Goal: Information Seeking & Learning: Learn about a topic

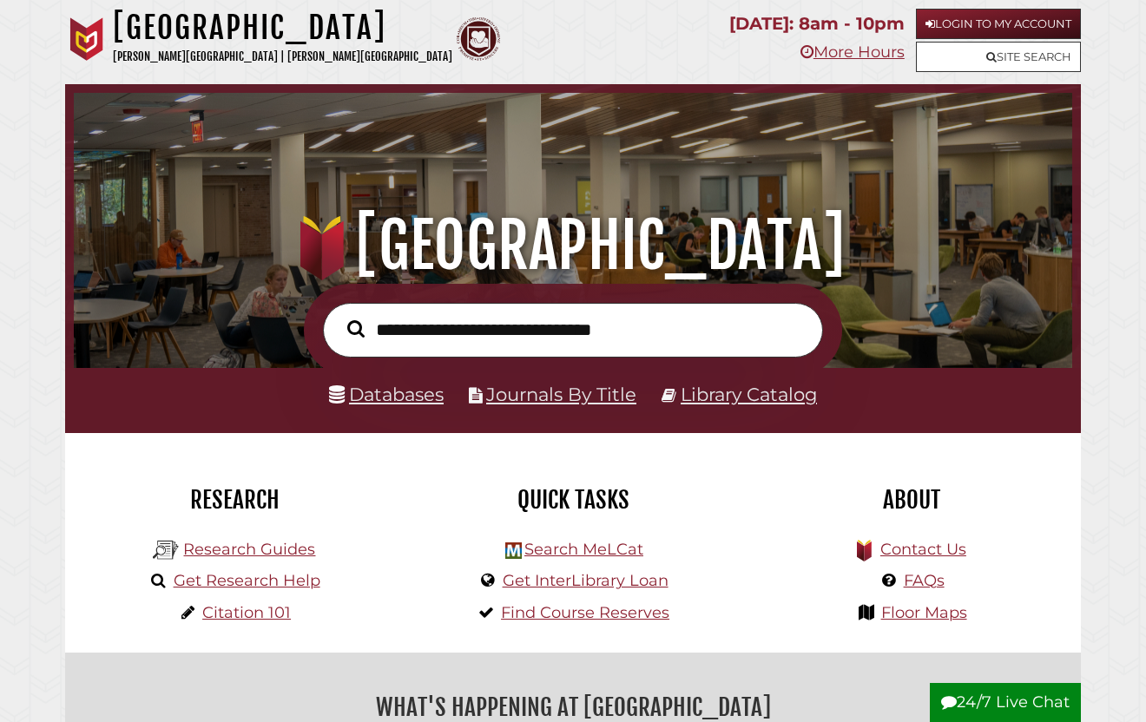
scroll to position [330, 990]
click at [421, 397] on link "Databases" at bounding box center [386, 395] width 115 height 22
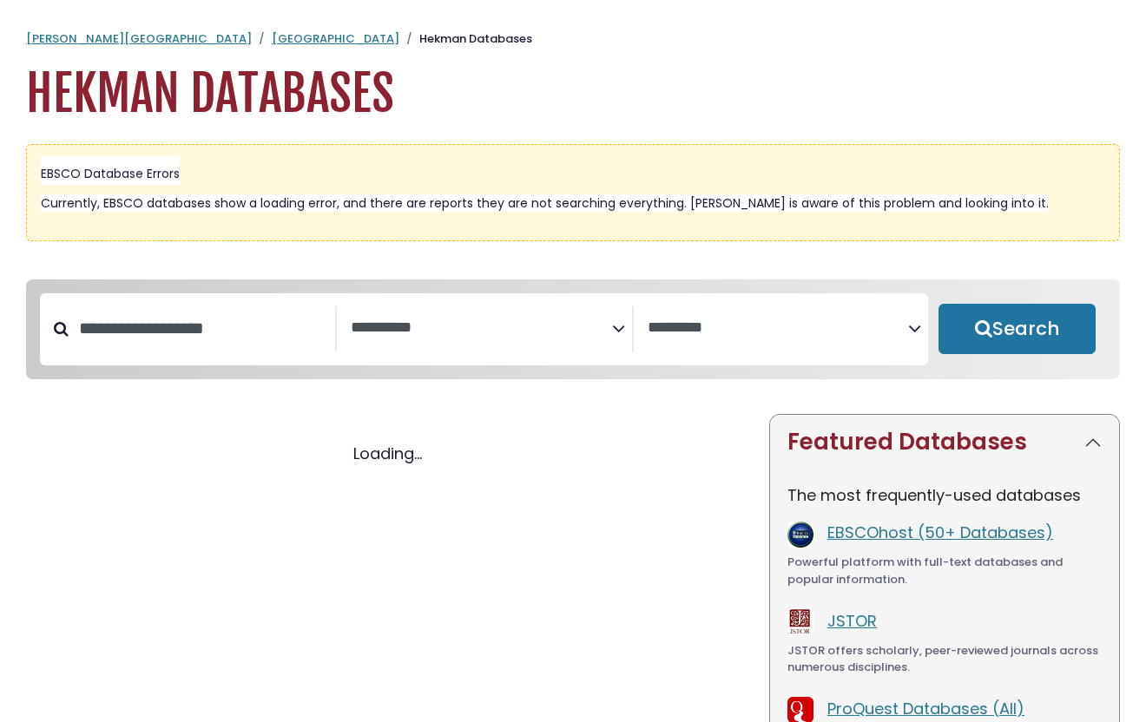
select select "Database Subject Filter"
select select "Database Vendors Filter"
select select "Database Subject Filter"
select select "Database Vendors Filter"
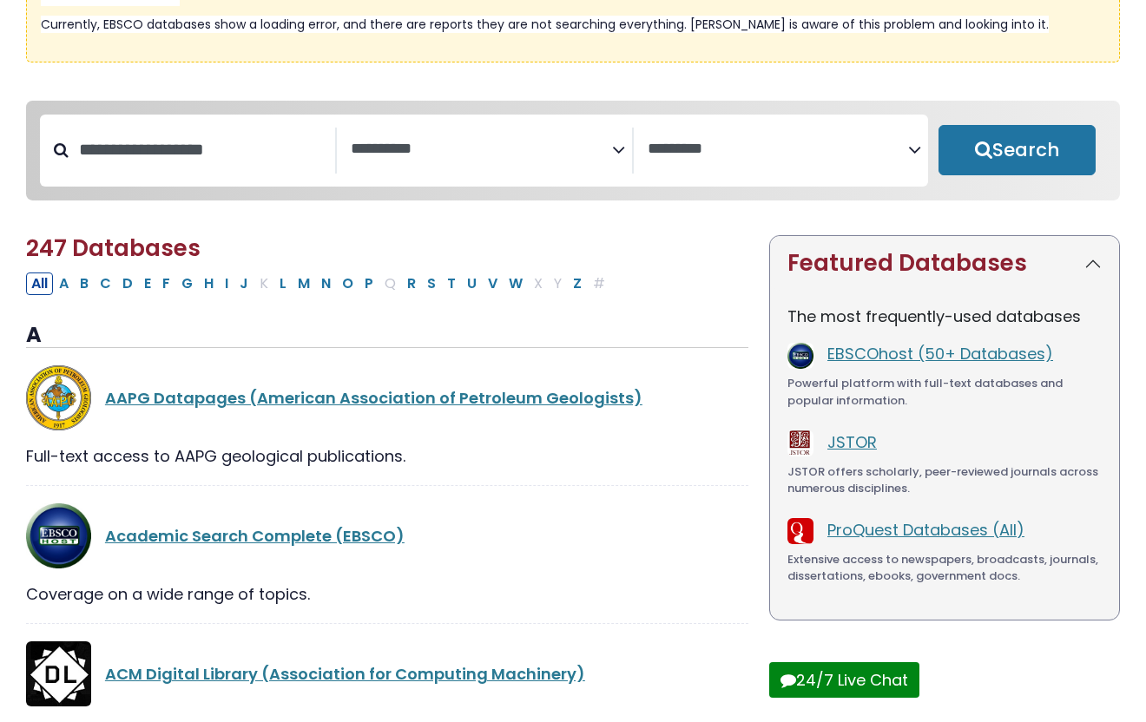
scroll to position [181, 0]
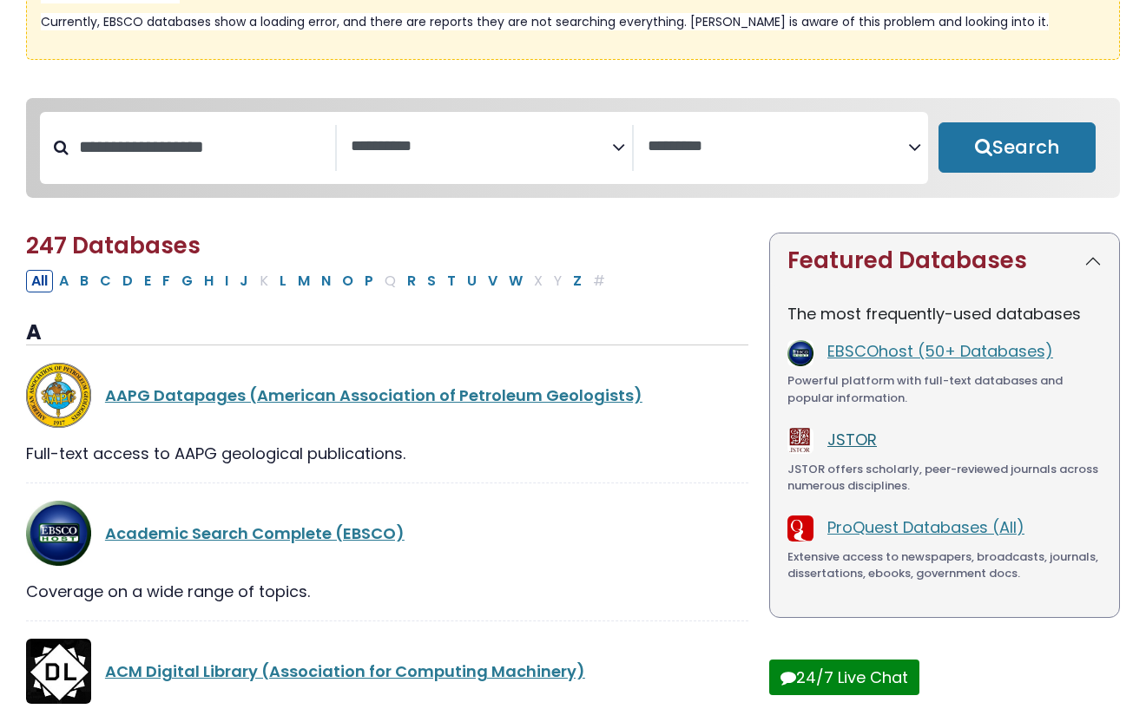
click at [850, 444] on link "JSTOR" at bounding box center [851, 440] width 49 height 22
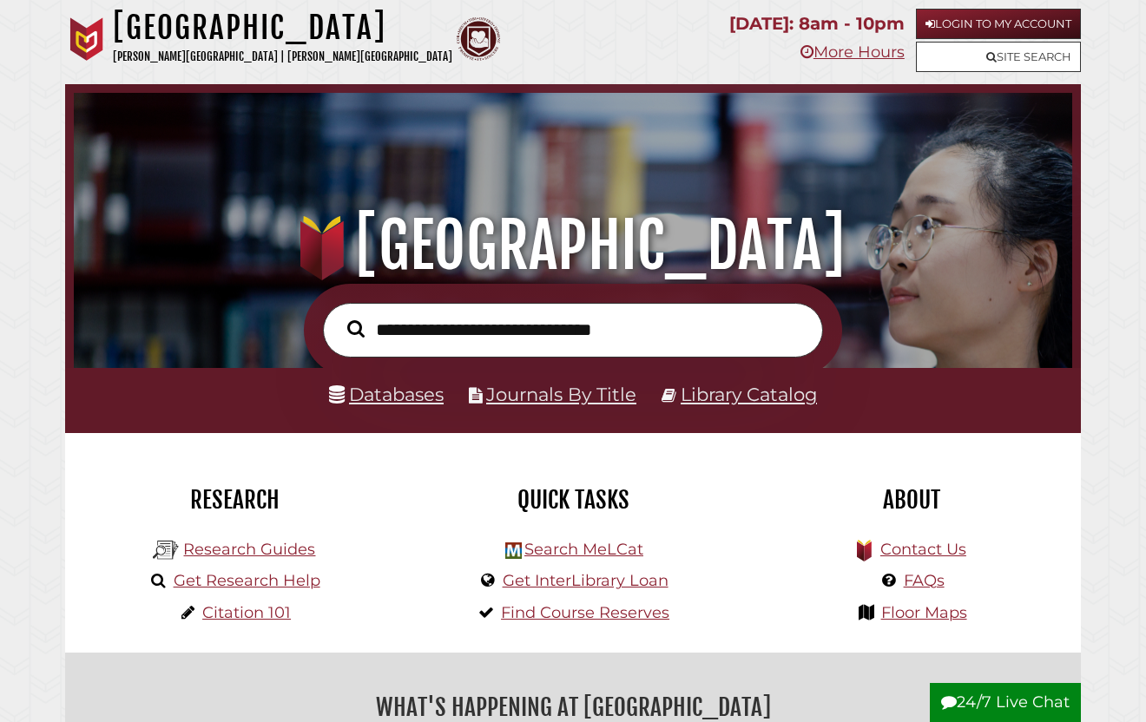
scroll to position [330, 990]
click at [381, 332] on input "text" at bounding box center [573, 330] width 500 height 55
type input "**********"
click at [339, 316] on button "Search" at bounding box center [356, 329] width 35 height 26
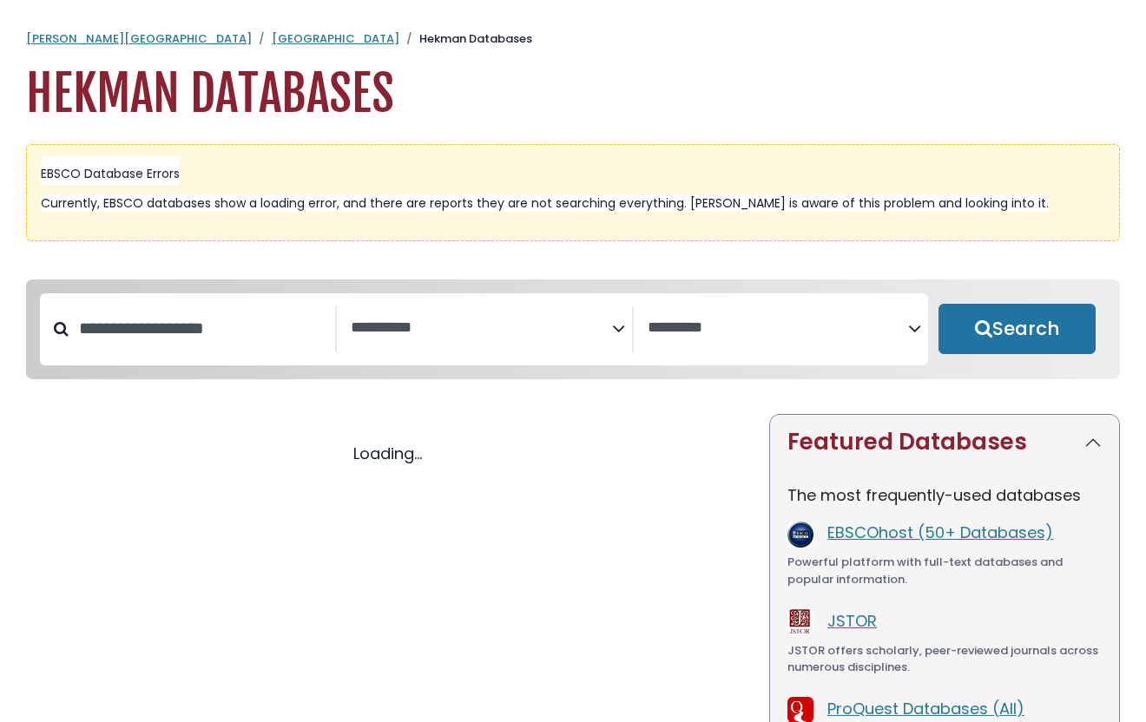
select select "Database Subject Filter"
select select "Database Vendors Filter"
select select "Database Subject Filter"
select select "Database Vendors Filter"
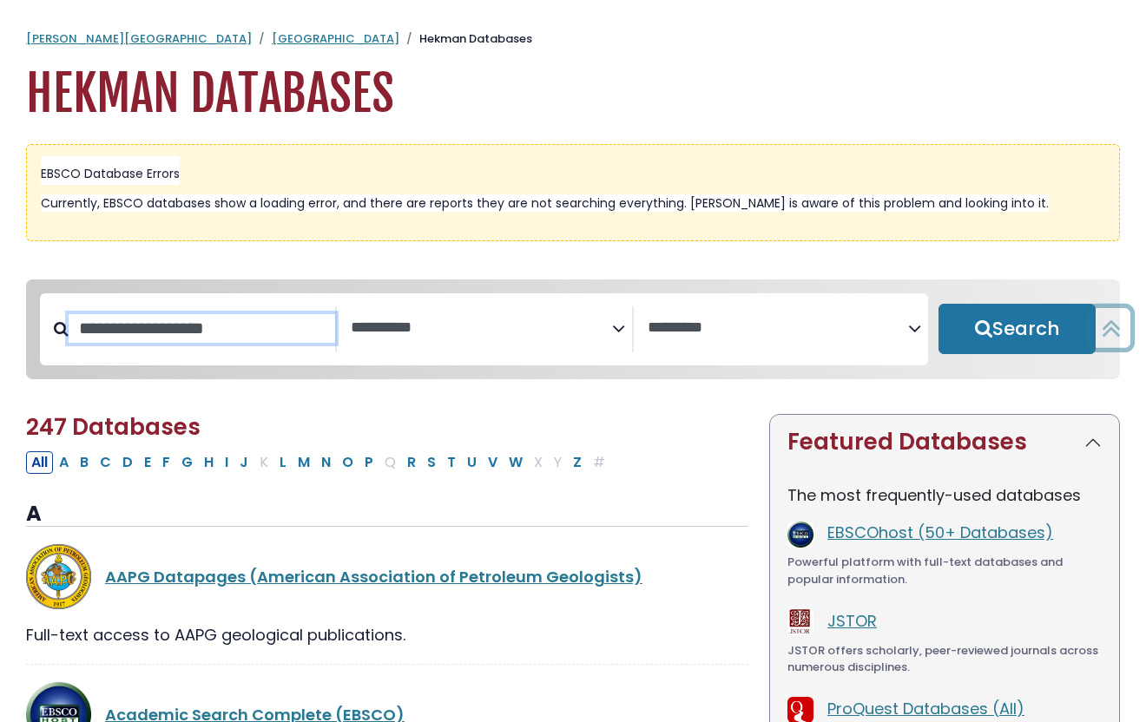
click at [235, 330] on input "Search database by title or keyword" at bounding box center [202, 328] width 266 height 29
type input "*****"
click at [938, 304] on button "Search" at bounding box center [1016, 329] width 157 height 50
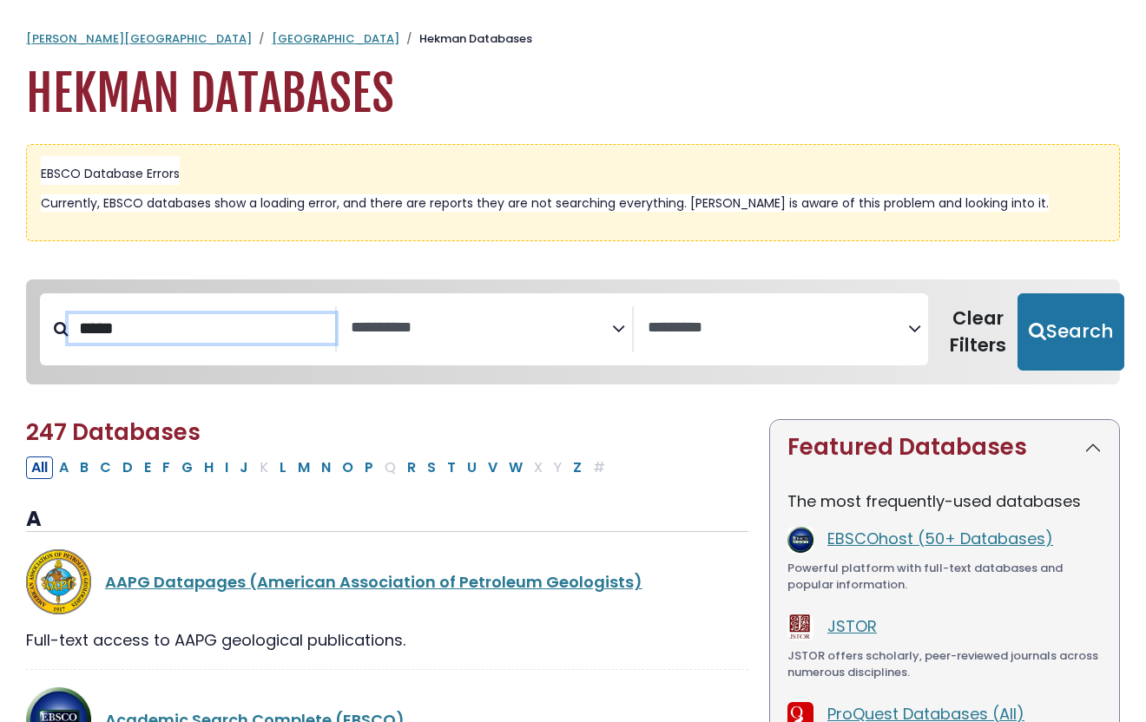
select select "Database Subject Filter"
select select "Database Vendors Filter"
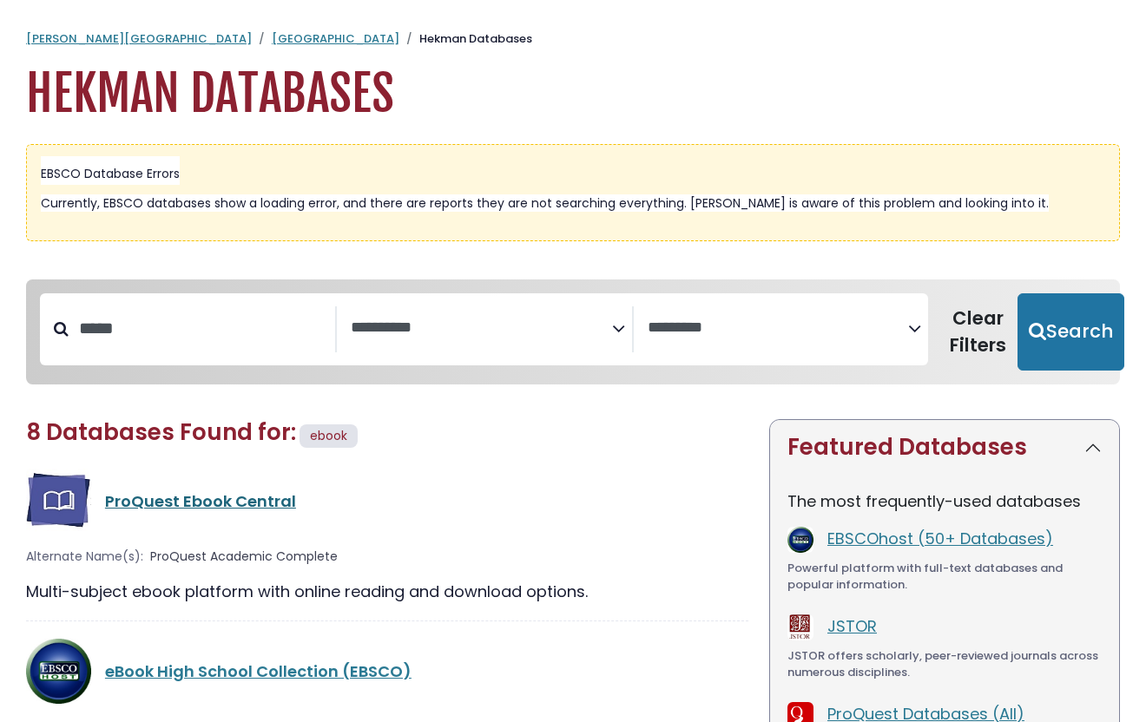
click at [236, 503] on link "ProQuest Ebook Central" at bounding box center [200, 501] width 191 height 22
